Goal: Check status

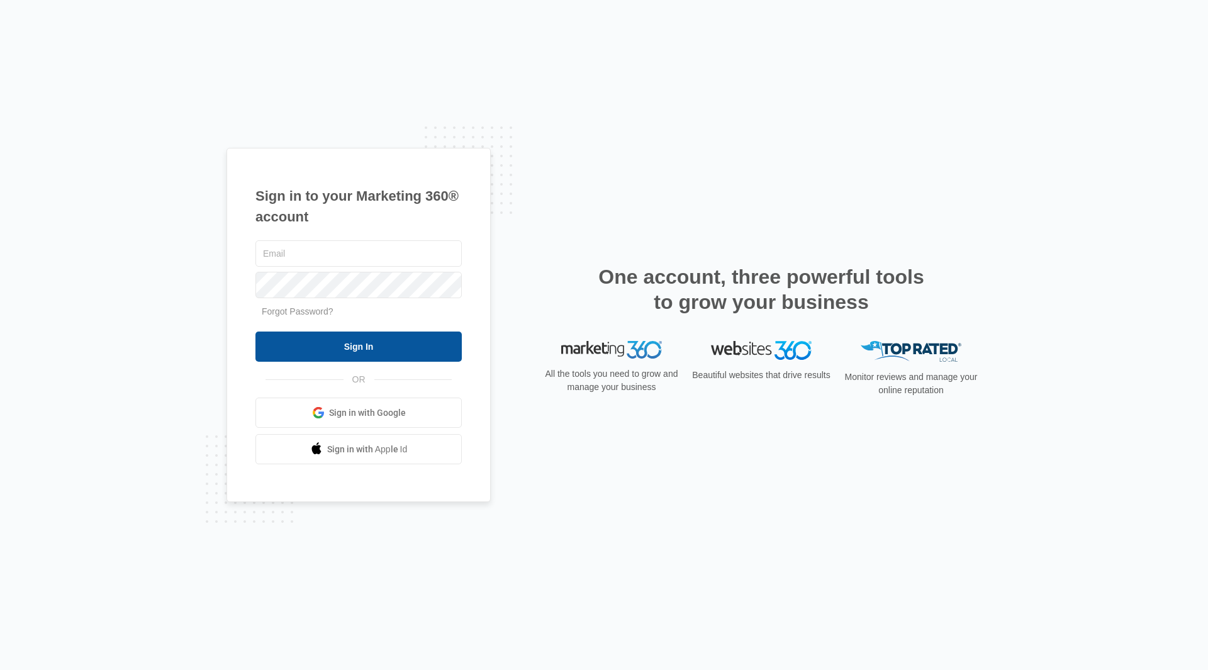
type input "doug@fertilefruit.com"
click at [361, 354] on input "Sign In" at bounding box center [359, 347] width 206 height 30
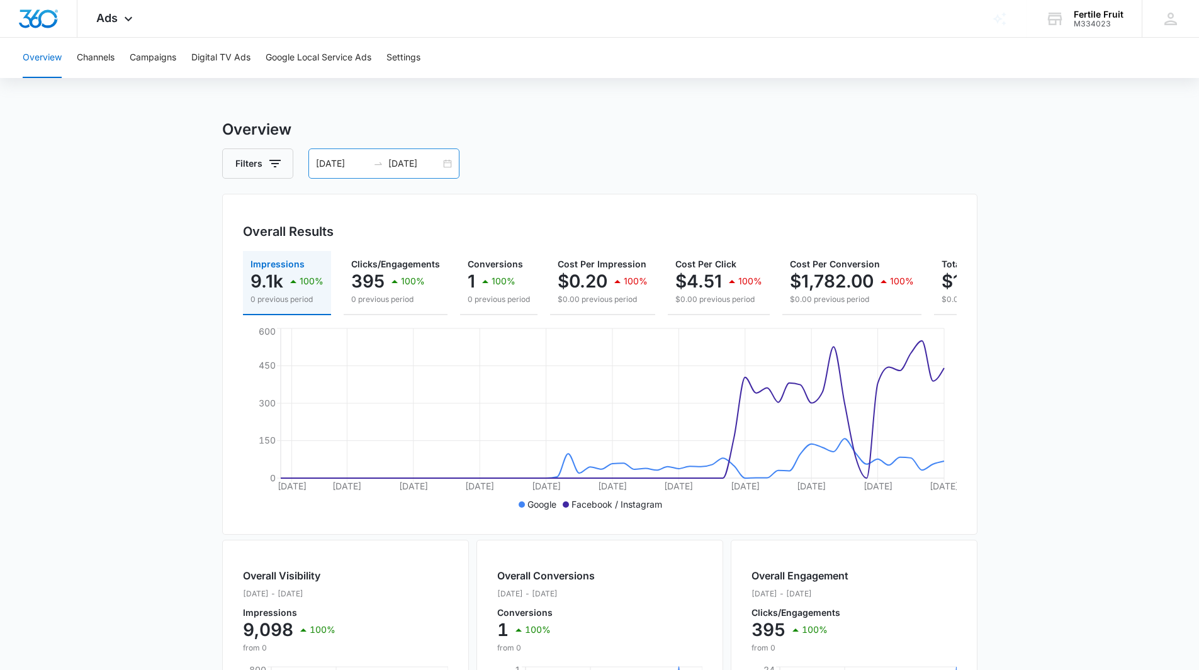
click at [445, 164] on div "[DATE] [DATE]" at bounding box center [383, 164] width 151 height 30
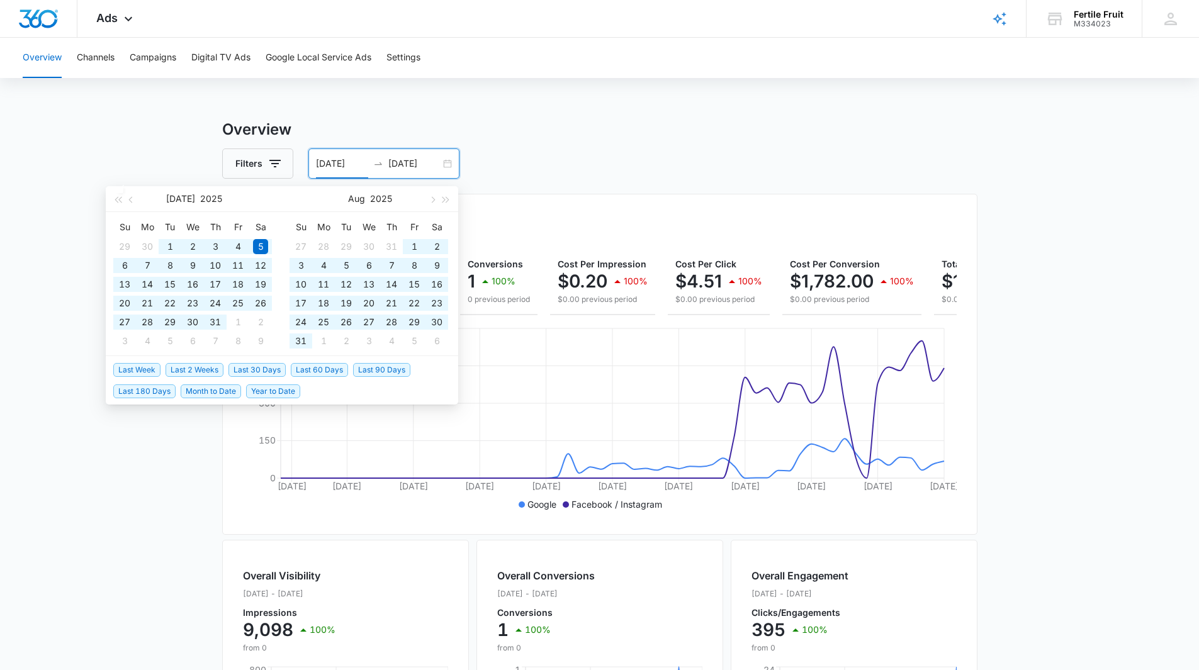
click at [368, 368] on span "Last 90 Days" at bounding box center [381, 370] width 57 height 14
type input "[DATE]"
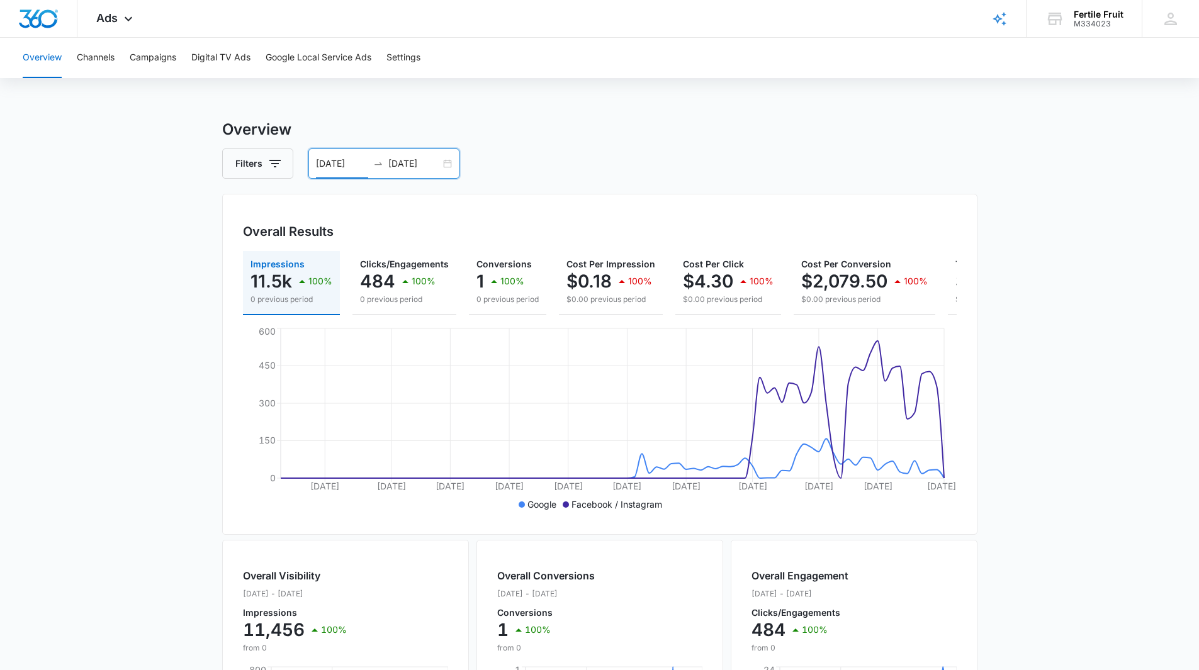
scroll to position [0, 137]
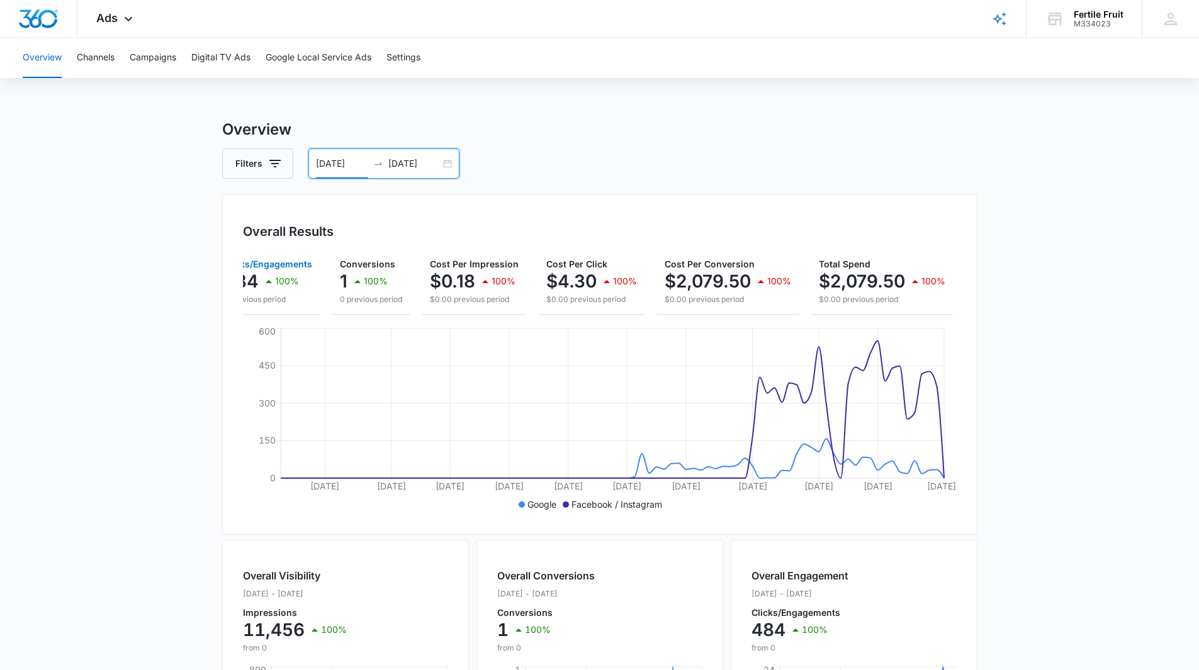
click at [278, 280] on p "100%" at bounding box center [287, 281] width 24 height 9
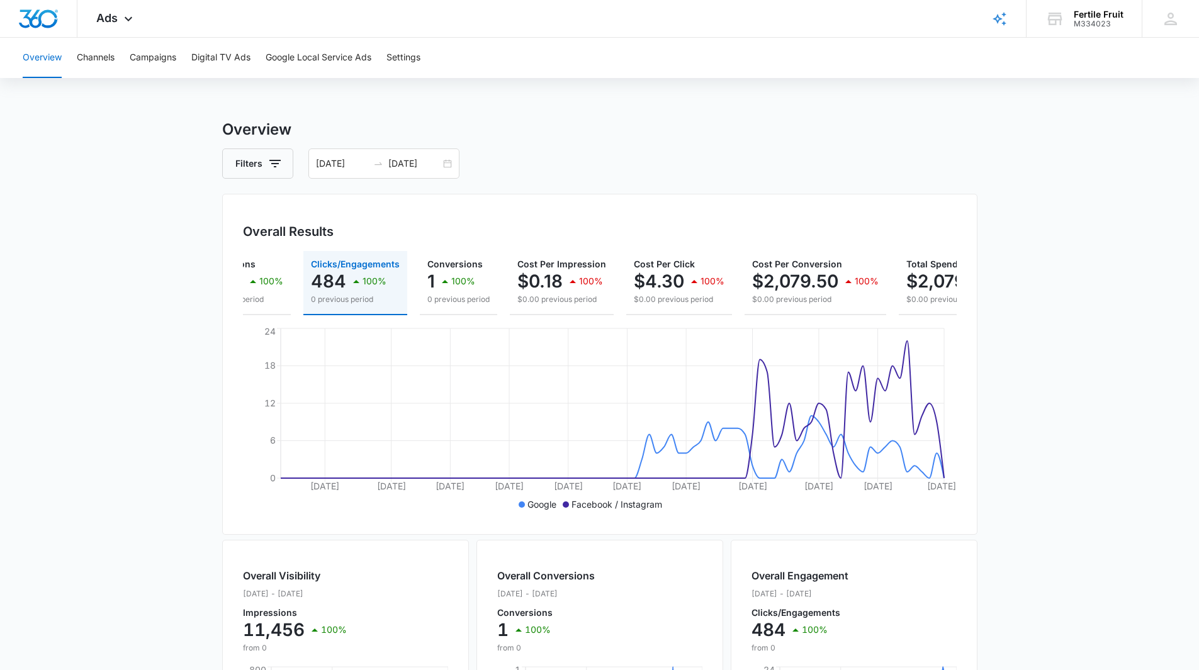
scroll to position [0, 0]
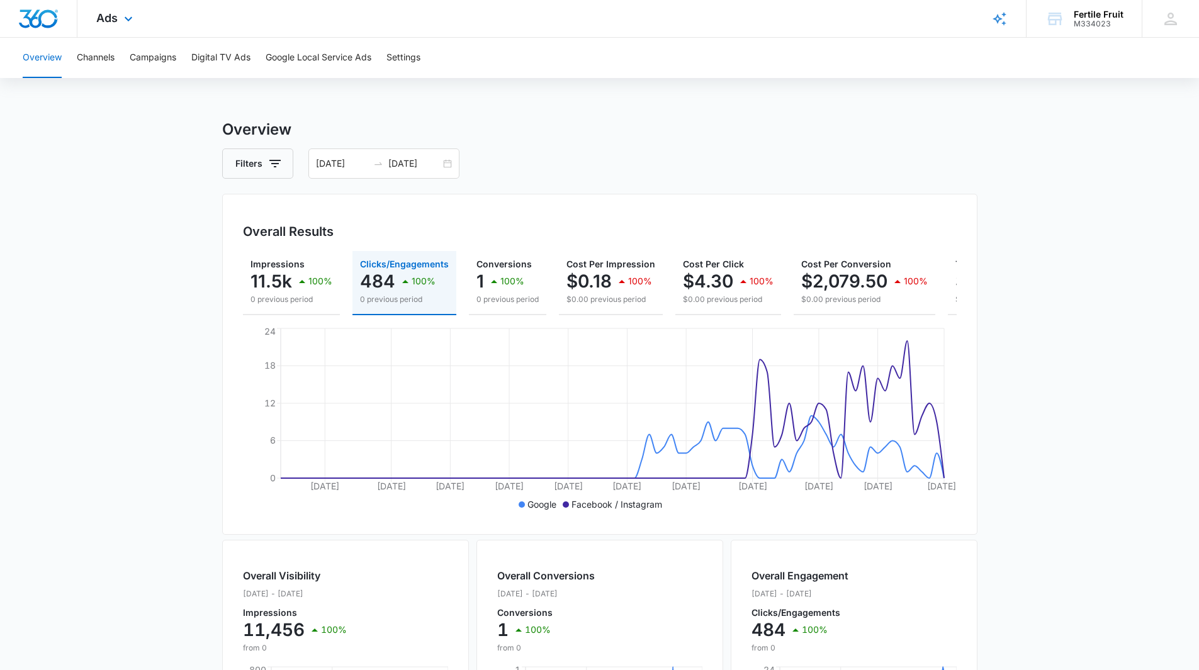
click at [120, 19] on div "Ads Apps Reputation Forms CRM Email Social POS Content Ads Intelligence Files B…" at bounding box center [115, 18] width 77 height 37
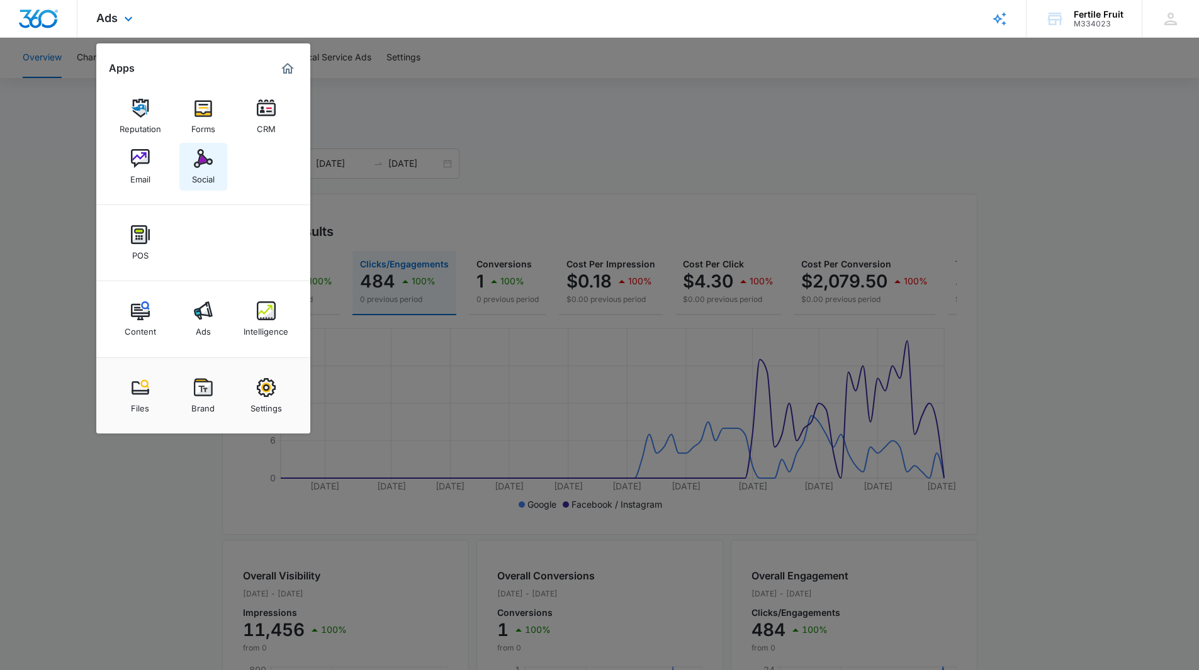
click at [198, 160] on img at bounding box center [203, 158] width 19 height 19
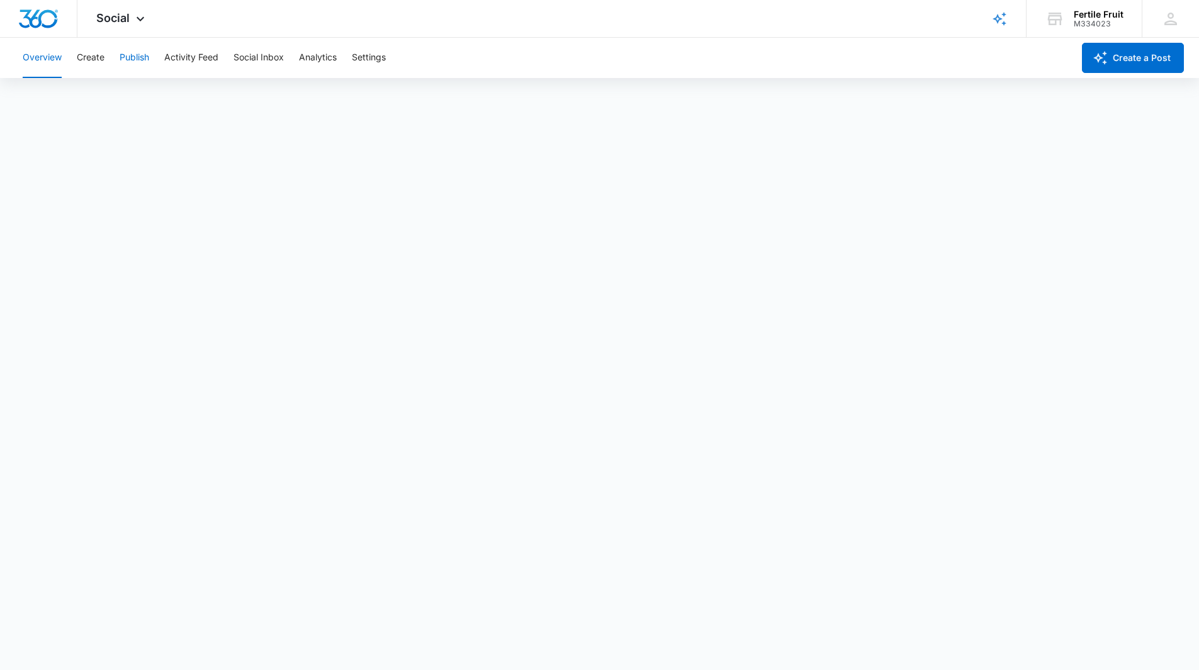
click at [135, 59] on button "Publish" at bounding box center [135, 58] width 30 height 40
click at [126, 21] on span "Social" at bounding box center [112, 17] width 33 height 13
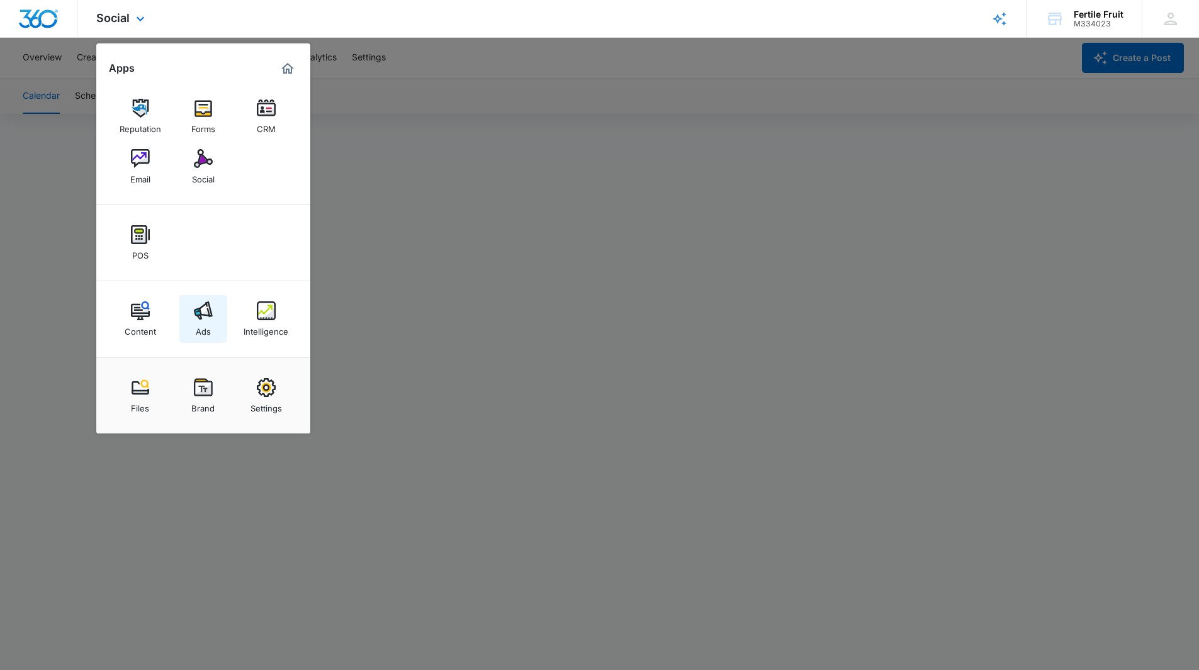
click at [199, 325] on div "Ads" at bounding box center [203, 328] width 15 height 16
